Goal: Communication & Community: Answer question/provide support

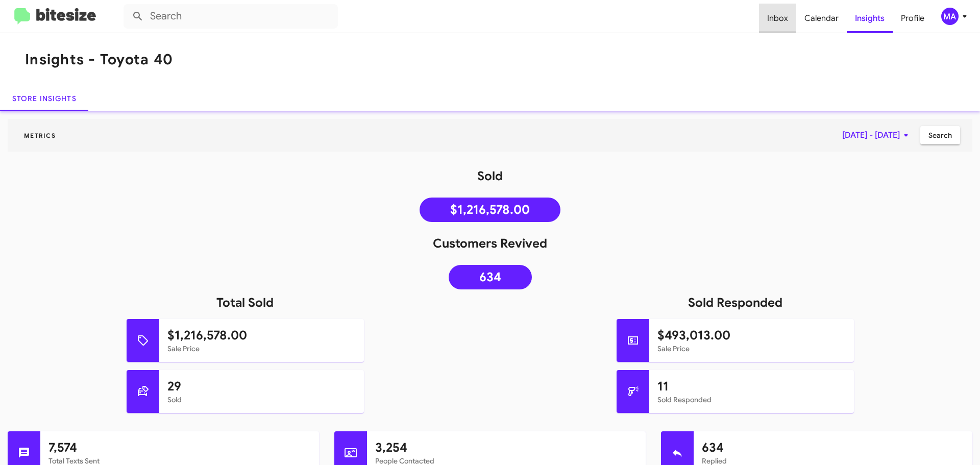
click at [784, 20] on span "Inbox" at bounding box center [777, 19] width 37 height 30
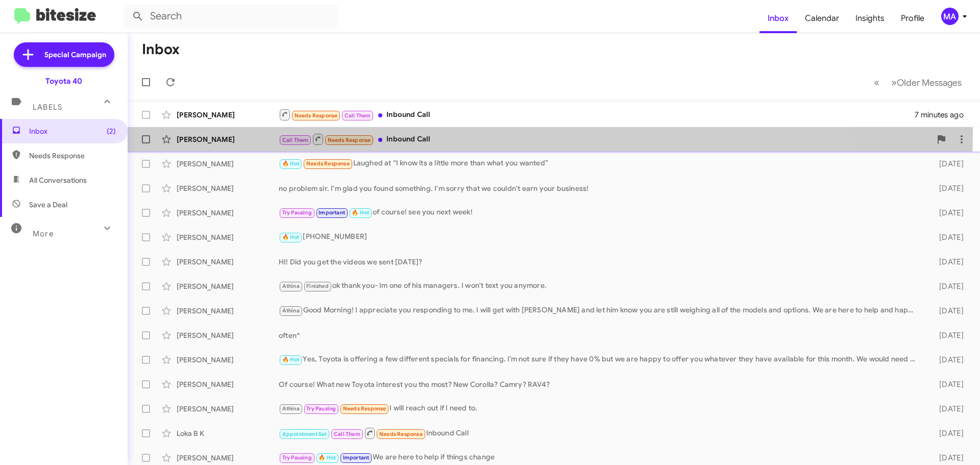
click at [459, 133] on div "Call Them Needs Response Inbound Call" at bounding box center [605, 139] width 652 height 13
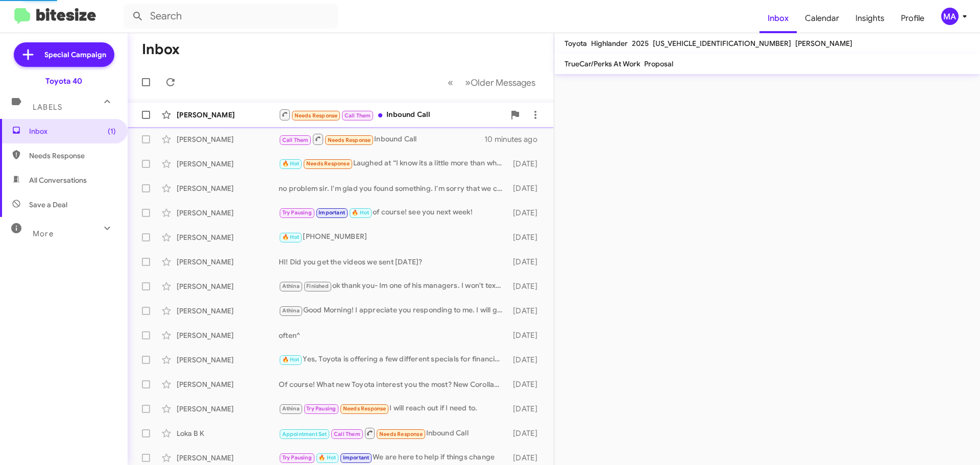
click at [448, 117] on div "Needs Response Call Them Inbound Call" at bounding box center [392, 114] width 226 height 13
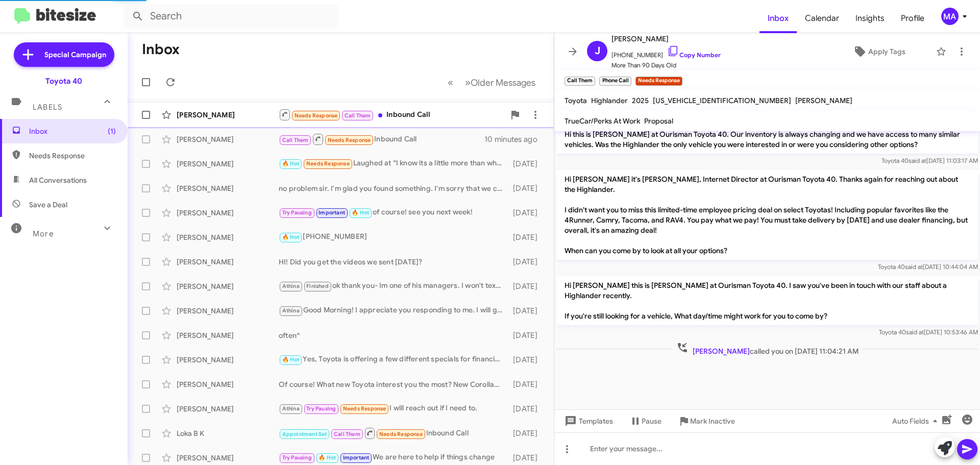
scroll to position [385, 0]
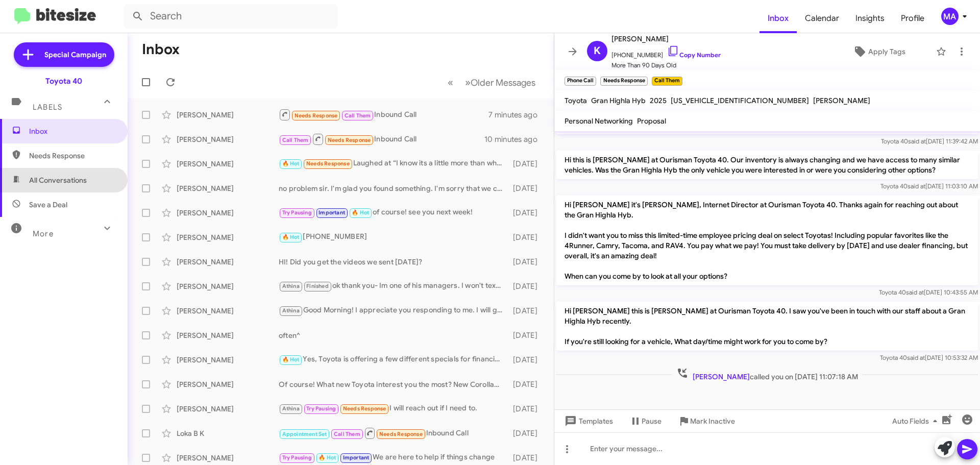
click at [80, 186] on span "All Conversations" at bounding box center [64, 180] width 128 height 25
type input "in:all-conversations"
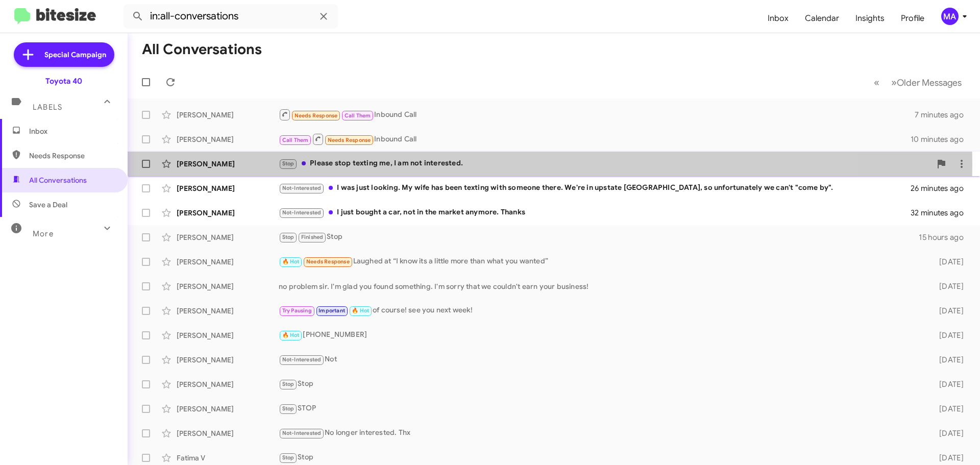
click at [396, 164] on div "Stop Please stop texting me, I am not interested." at bounding box center [605, 164] width 652 height 12
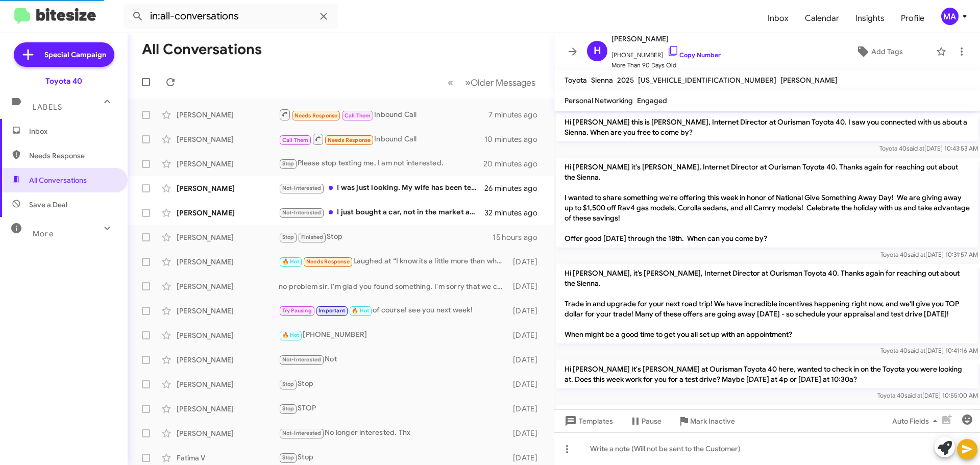
scroll to position [540, 0]
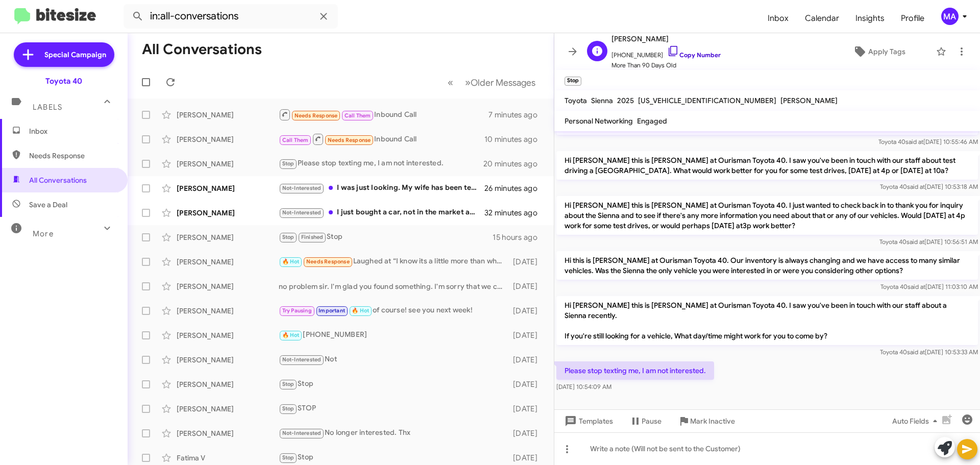
click at [667, 49] on icon at bounding box center [673, 51] width 12 height 12
drag, startPoint x: 644, startPoint y: 386, endPoint x: 565, endPoint y: 372, distance: 79.9
click at [565, 373] on div "Please stop texting me, I am not interested. [DATE] 10:54:09 AM" at bounding box center [635, 376] width 158 height 31
copy div "Please stop texting me, I am not interested. [DATE] 10:54:09 AM"
click at [444, 185] on div "Not-Interested I was just looking. My wife has been texting with someone there.…" at bounding box center [392, 188] width 226 height 12
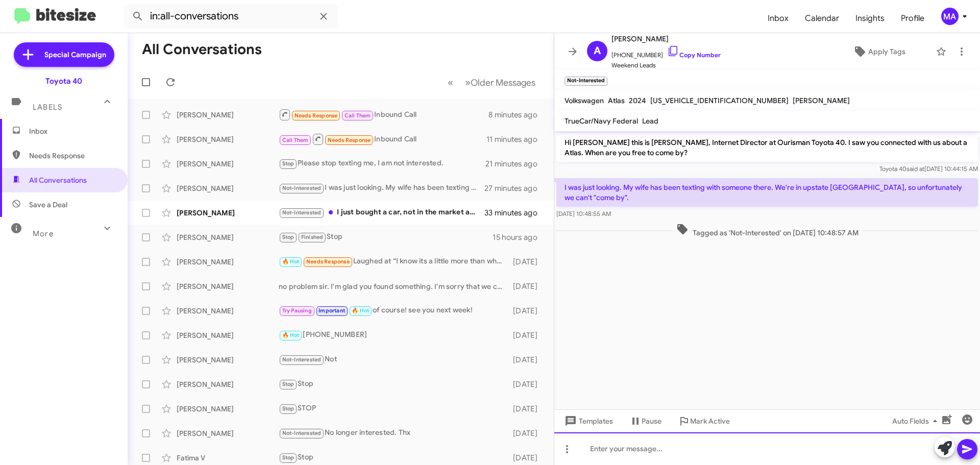
click at [641, 453] on div at bounding box center [767, 448] width 426 height 33
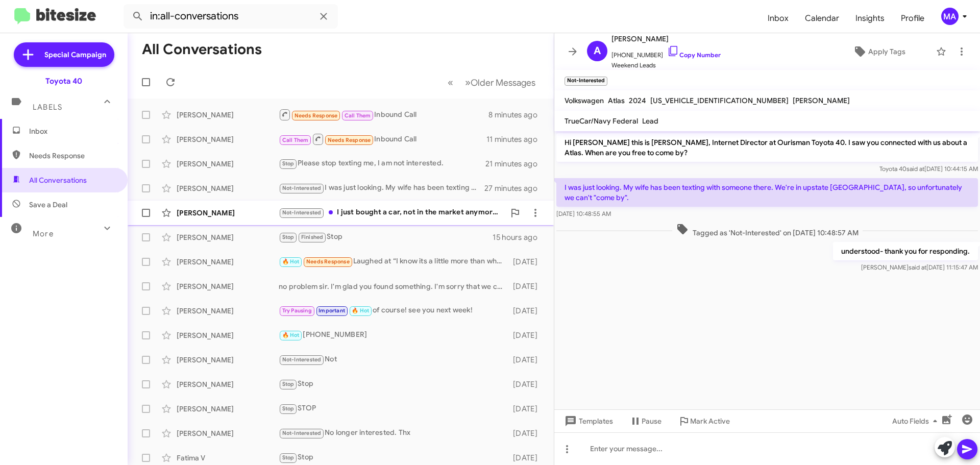
click at [381, 212] on div "Not-Interested I just bought a car, not in the market anymore. Thanks" at bounding box center [392, 213] width 226 height 12
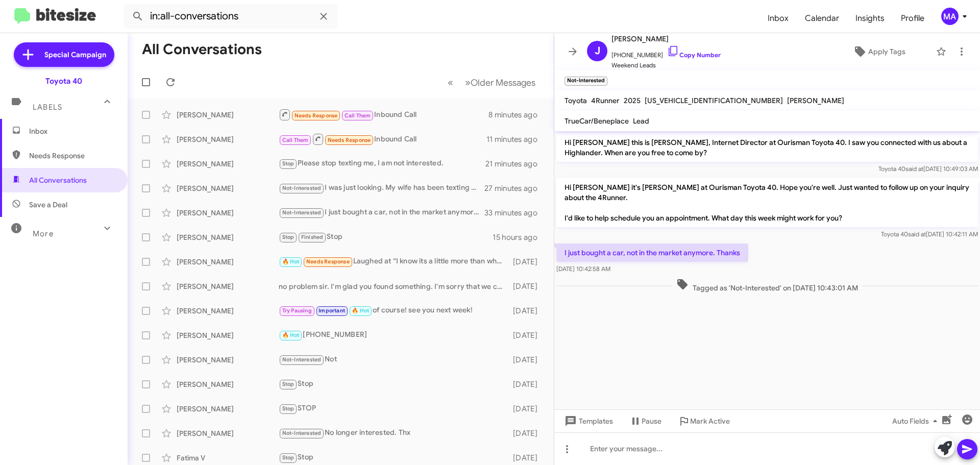
drag, startPoint x: 616, startPoint y: 265, endPoint x: 563, endPoint y: 245, distance: 57.1
click at [563, 245] on div "I just bought a car, not in the market anymore. Thanks [DATE] 10:42:58 AM" at bounding box center [652, 259] width 192 height 31
copy div "I just bought a car, not in the market anymore. Thanks [DATE] 10:42:58 AM"
